Goal: Information Seeking & Learning: Learn about a topic

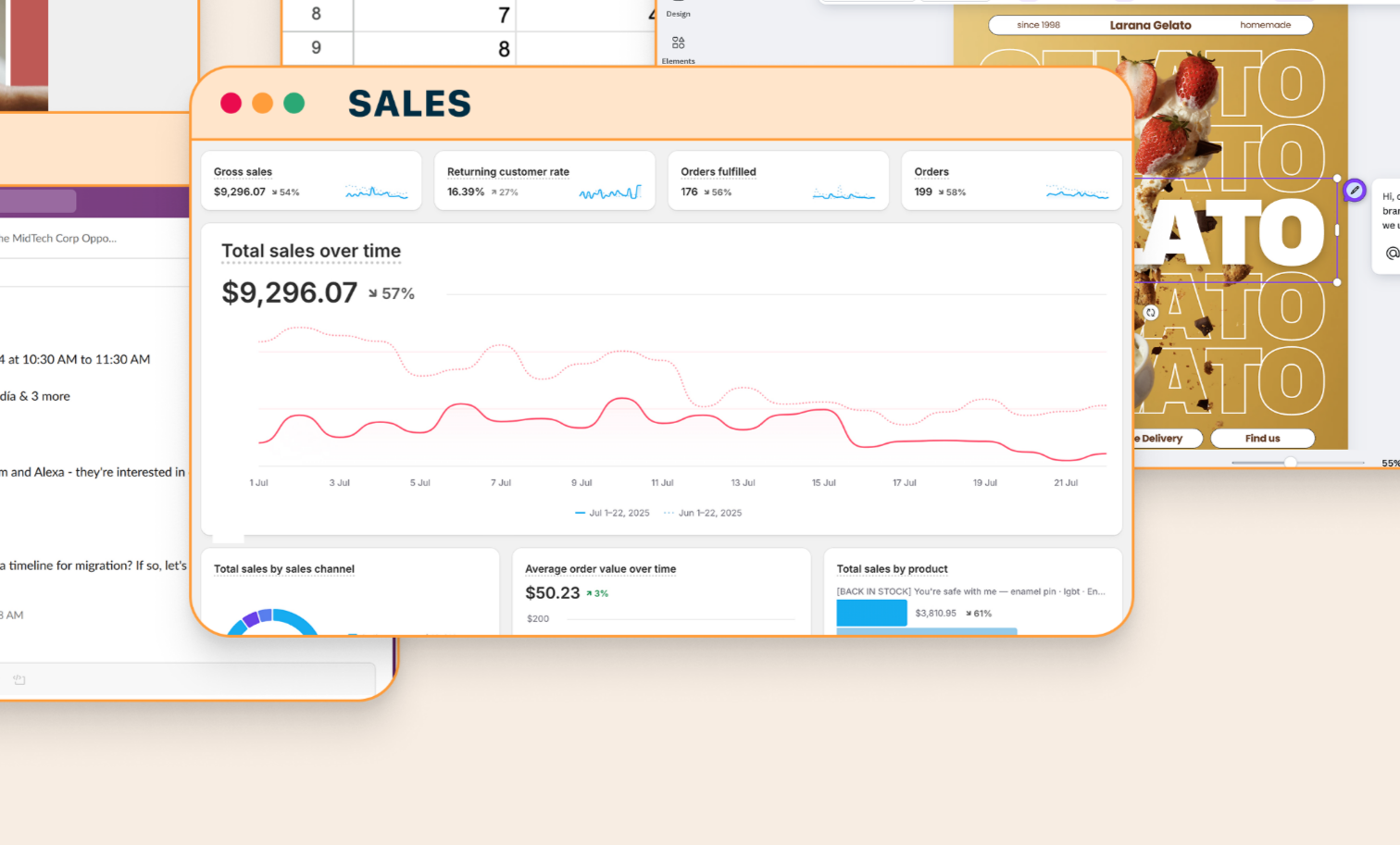
click at [910, 519] on image "Lottie animation" at bounding box center [837, 515] width 352 height 224
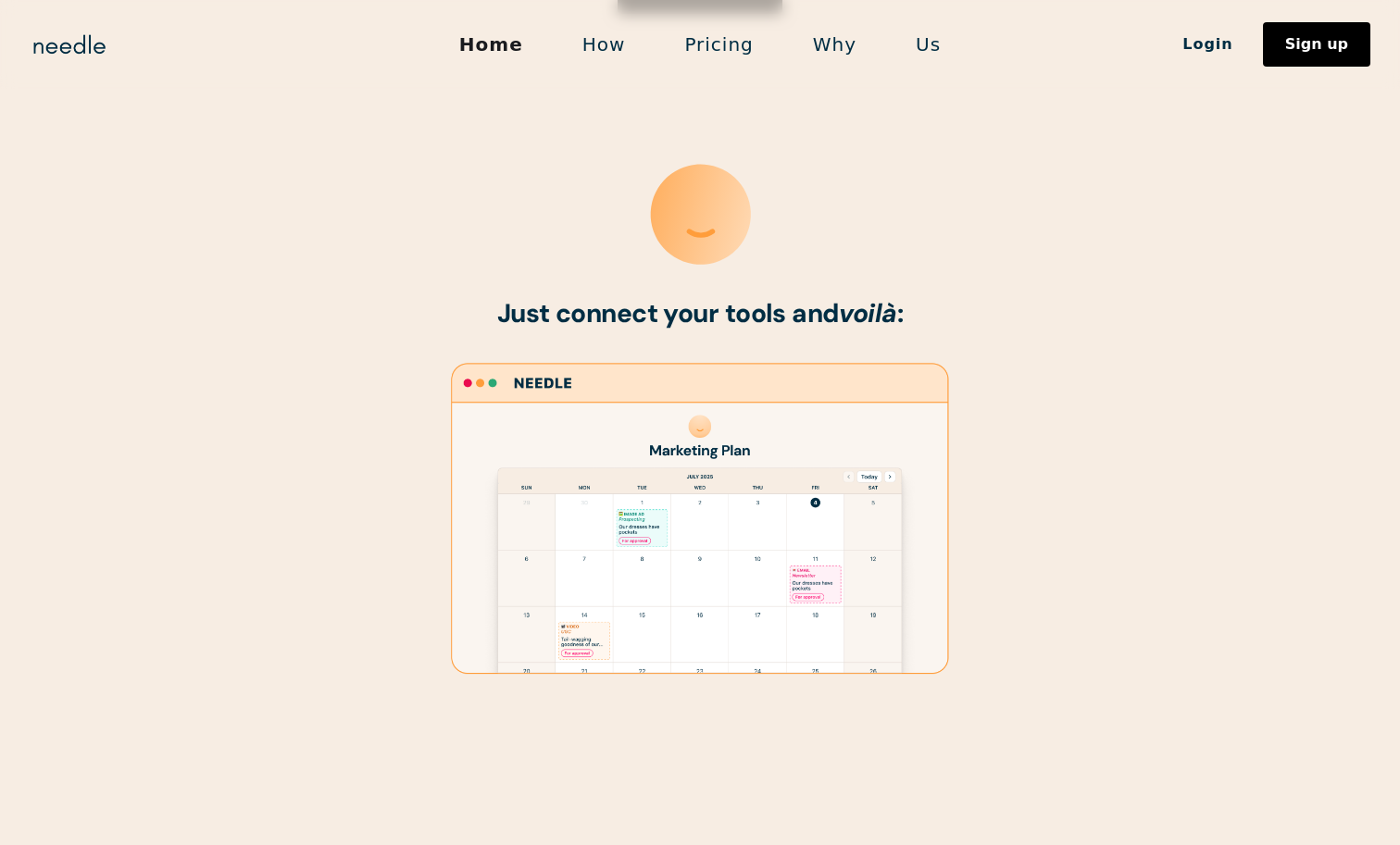
scroll to position [1040, 0]
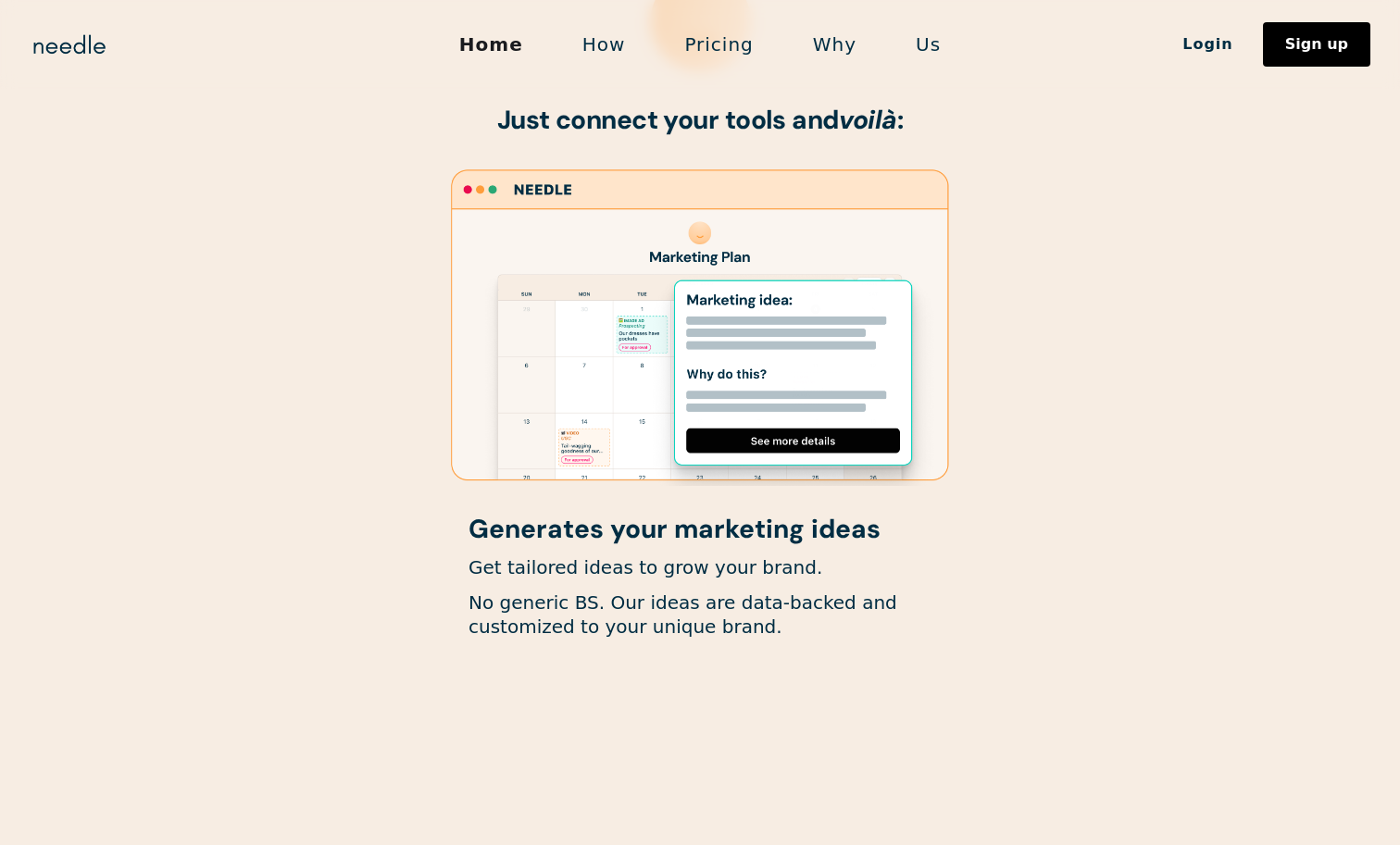
click at [1079, 343] on div at bounding box center [699, 325] width 925 height 322
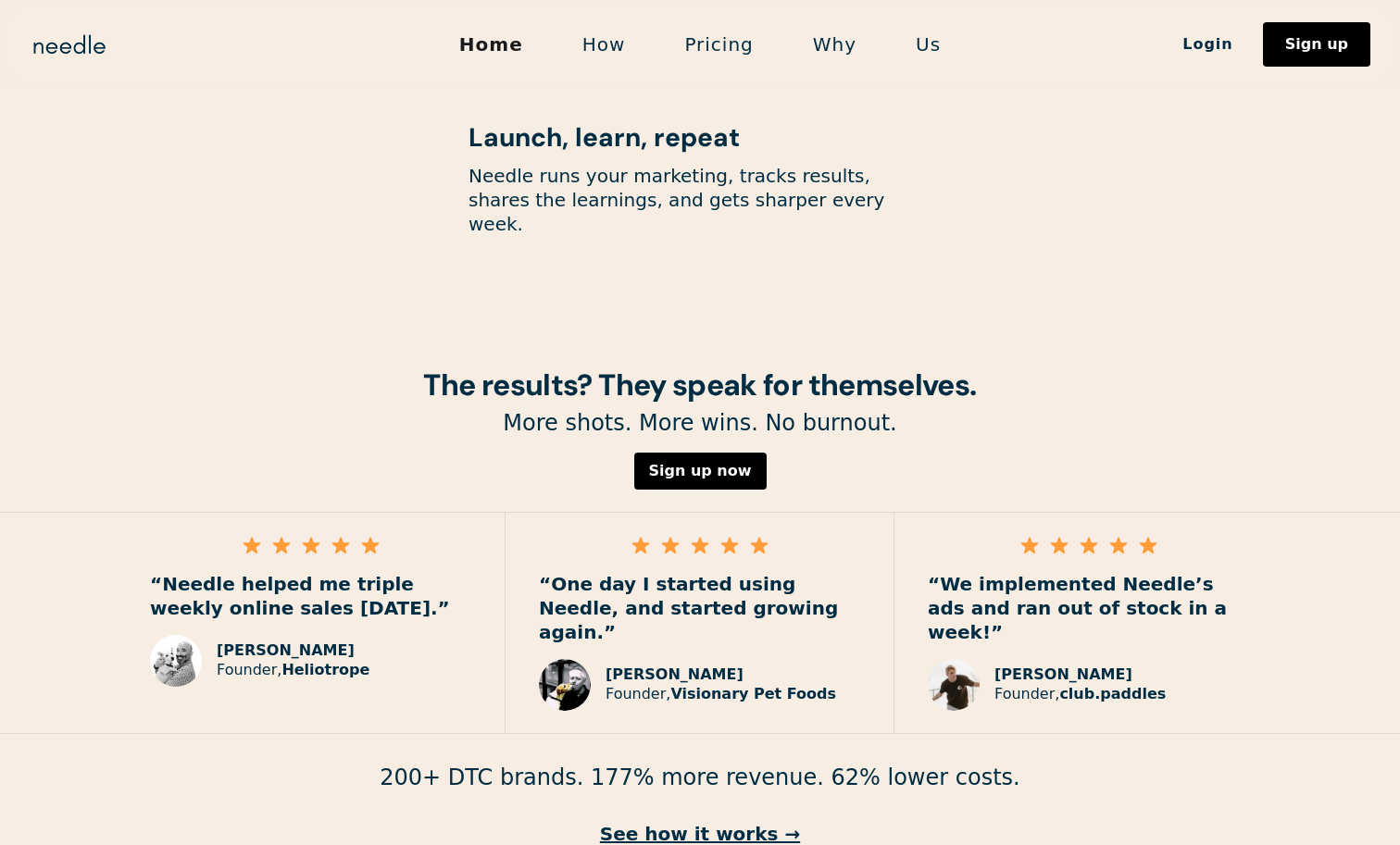
scroll to position [2548, 0]
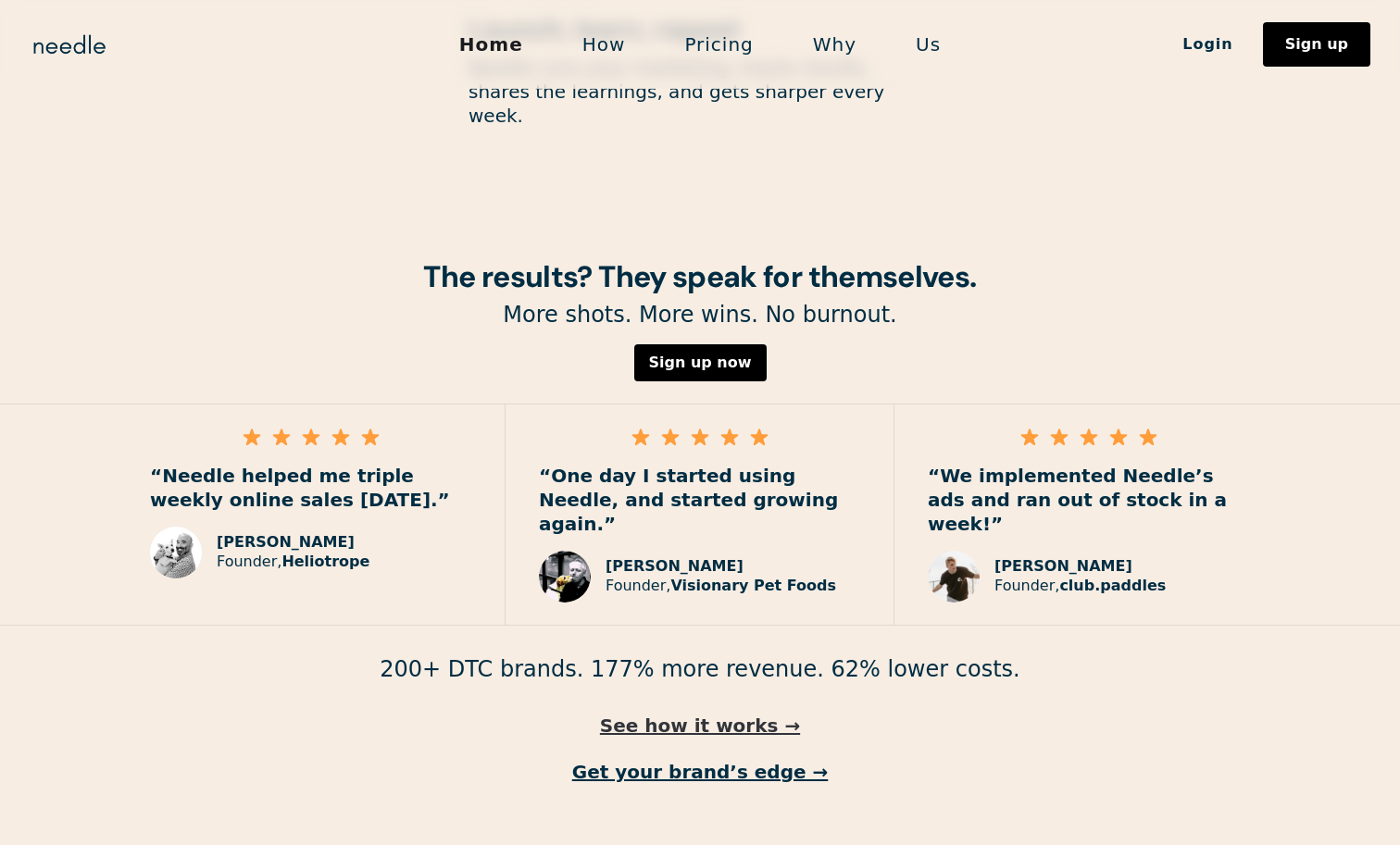
click at [753, 714] on link "See how it works →" at bounding box center [700, 726] width 1400 height 25
